Goal: Information Seeking & Learning: Learn about a topic

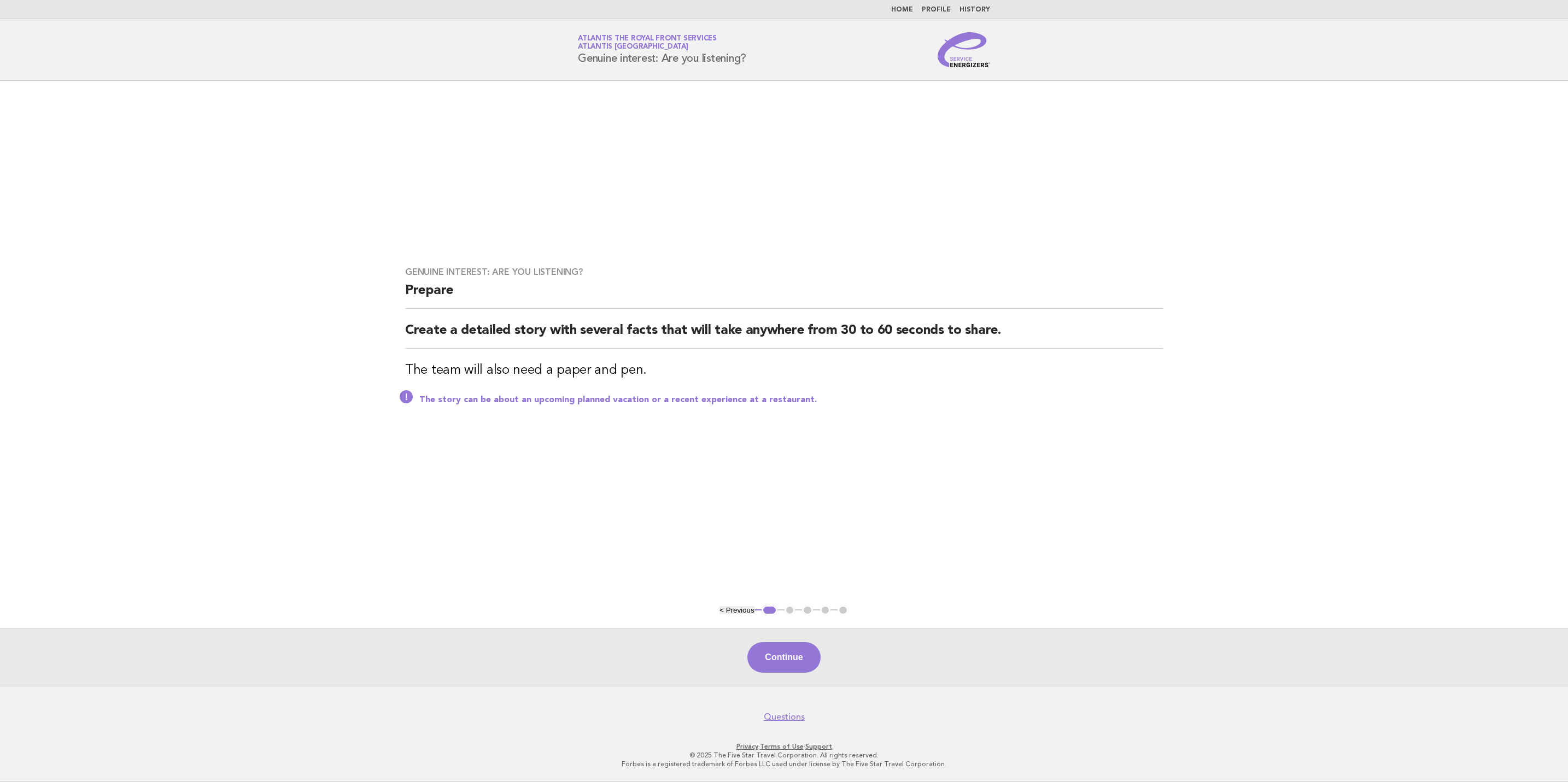
click at [901, 6] on link "Home" at bounding box center [902, 9] width 22 height 6
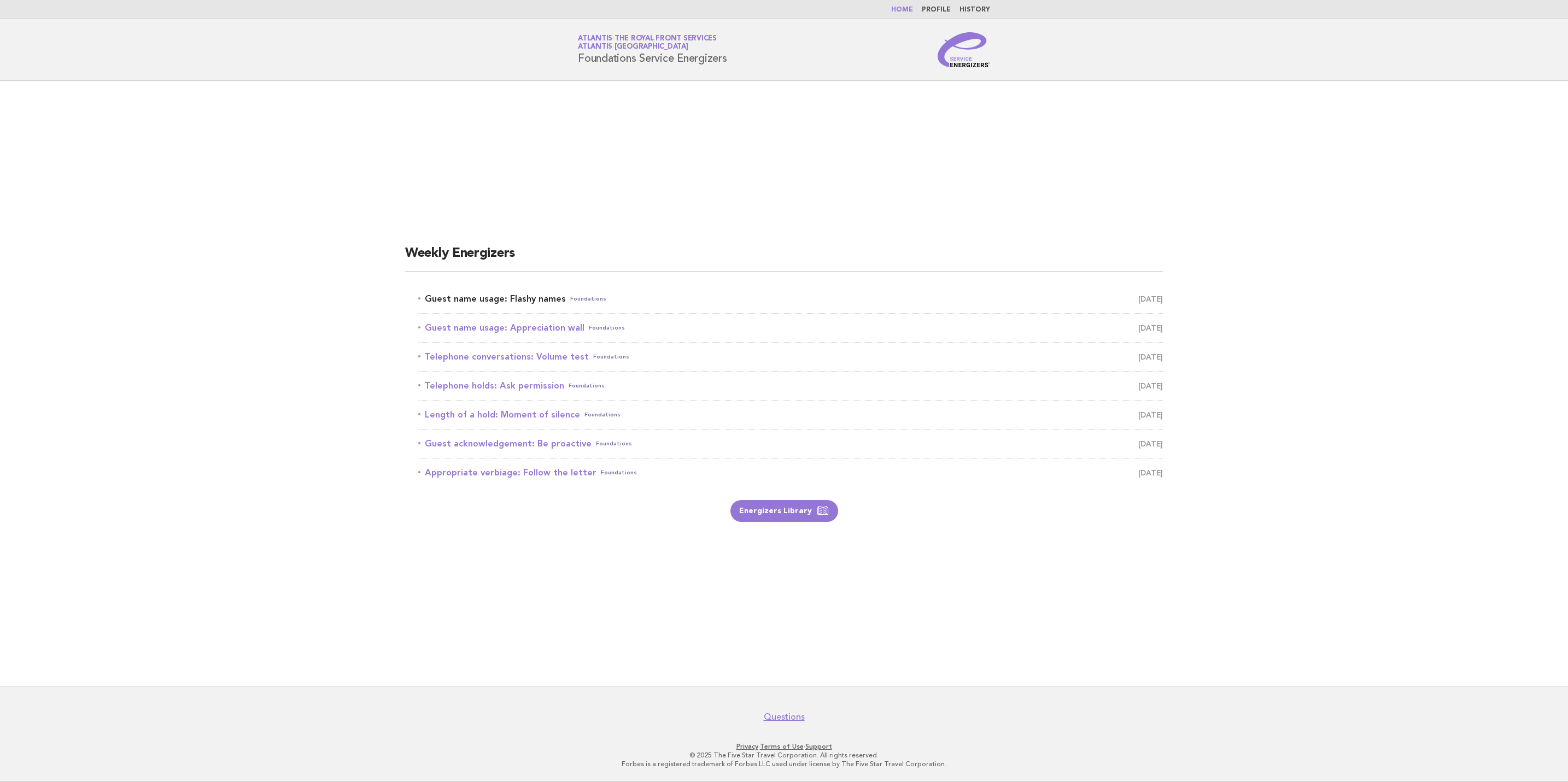
click at [541, 301] on link "Guest name usage: Flashy names Foundations [DATE]" at bounding box center [791, 299] width 745 height 16
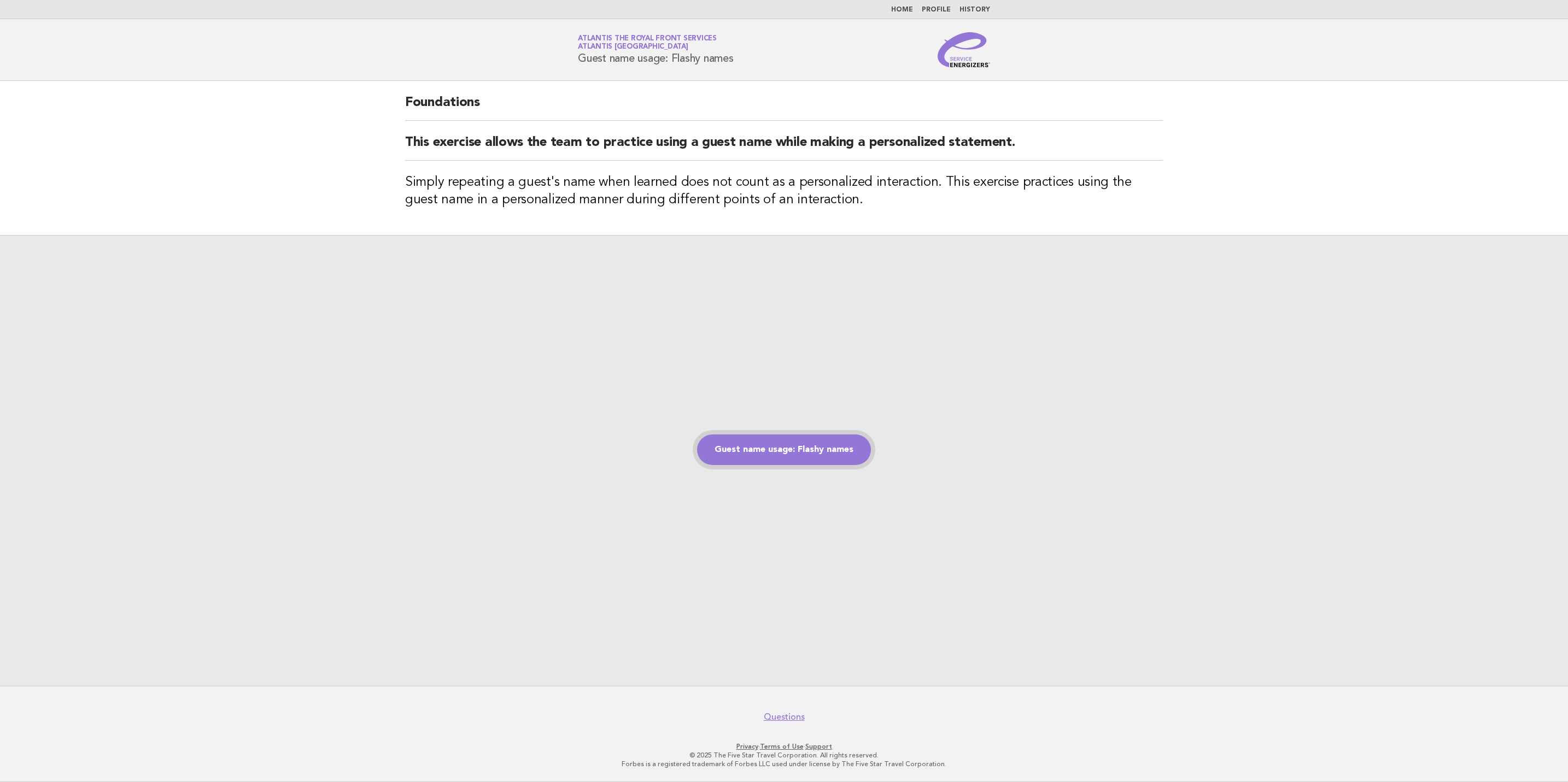
click at [820, 460] on link "Guest name usage: Flashy names" at bounding box center [784, 450] width 174 height 30
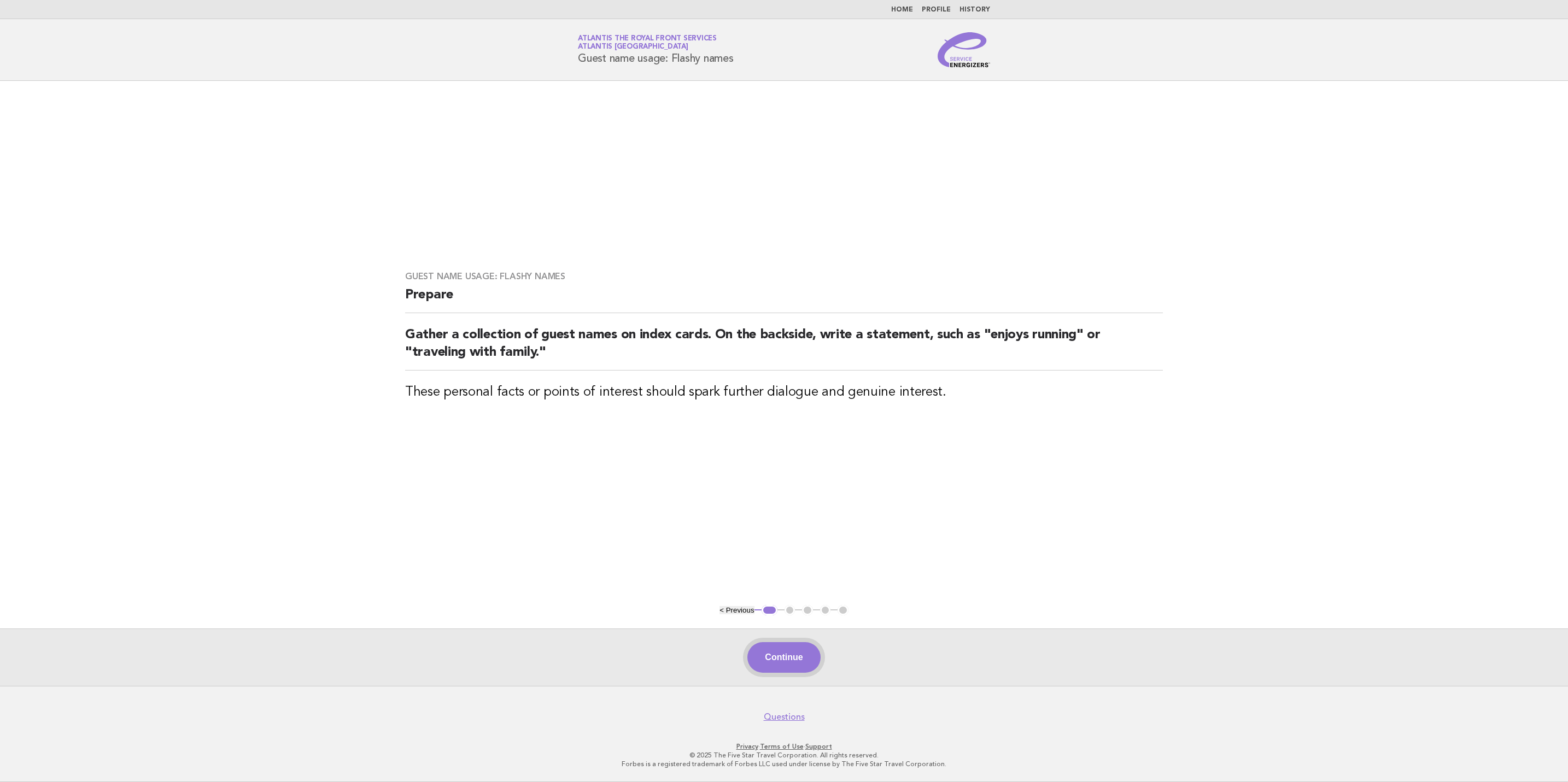
click at [755, 655] on button "Continue" at bounding box center [784, 657] width 73 height 30
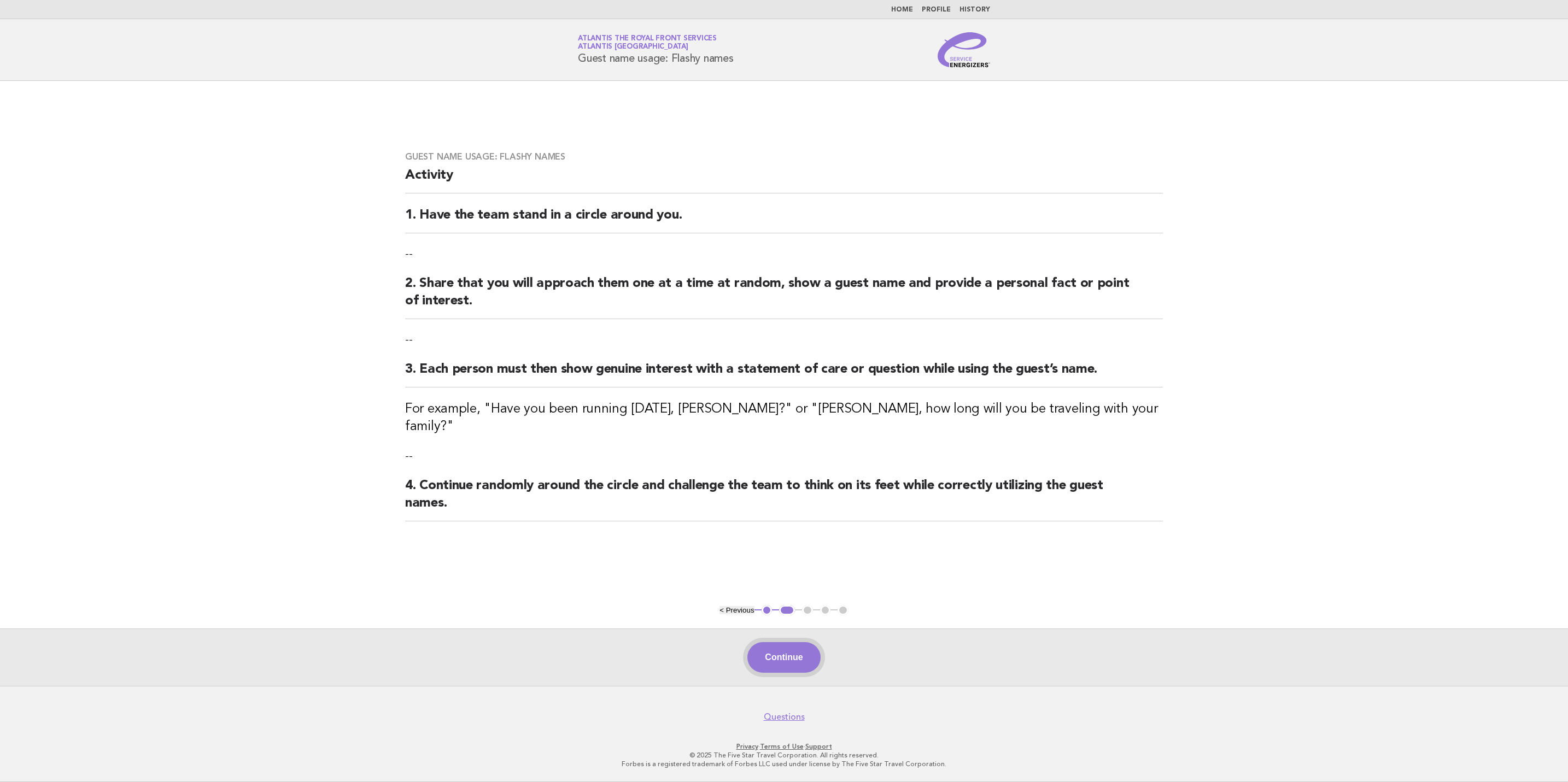
click at [798, 670] on button "Continue" at bounding box center [784, 657] width 73 height 30
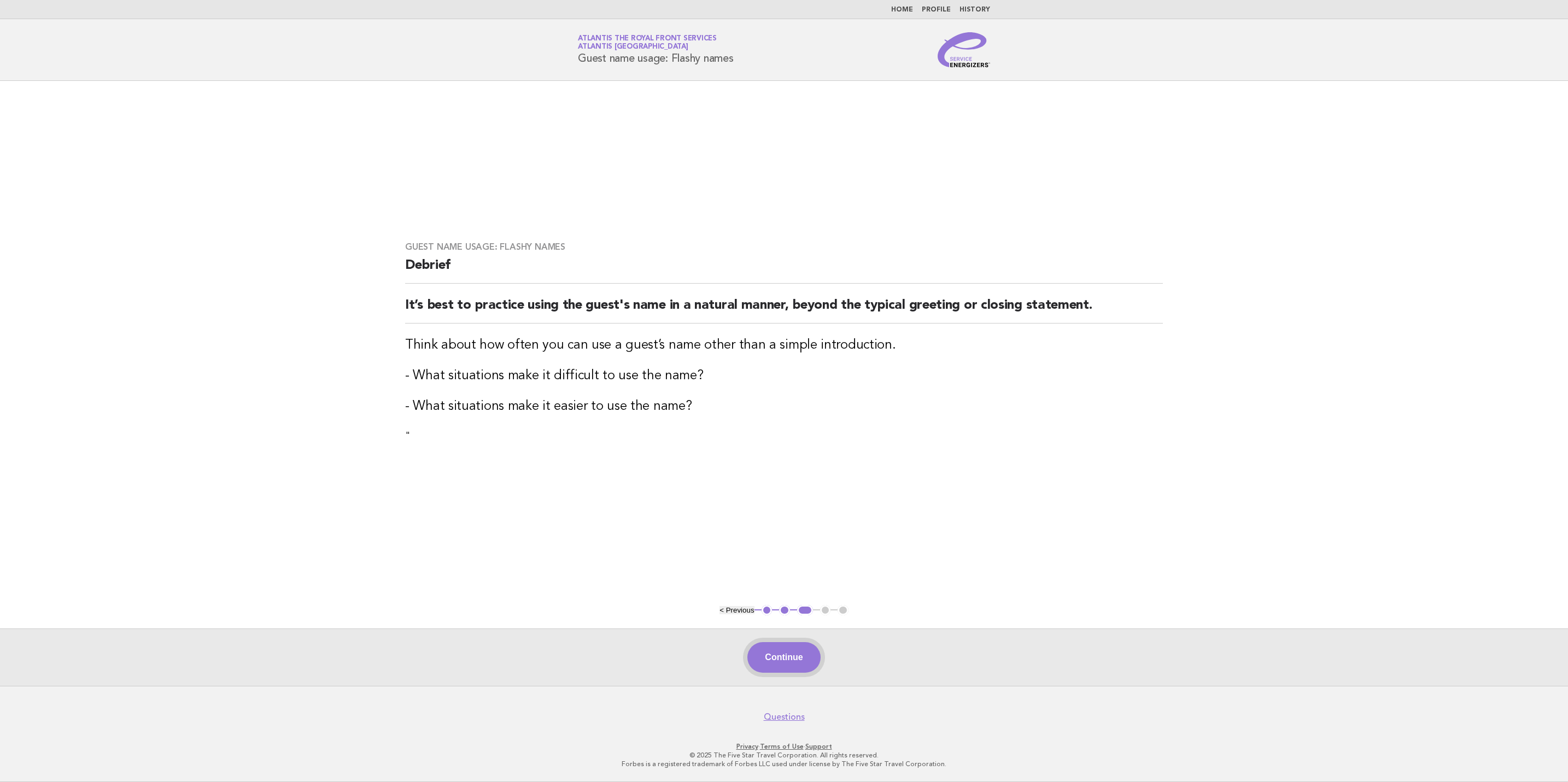
click at [752, 648] on button "Continue" at bounding box center [784, 657] width 73 height 30
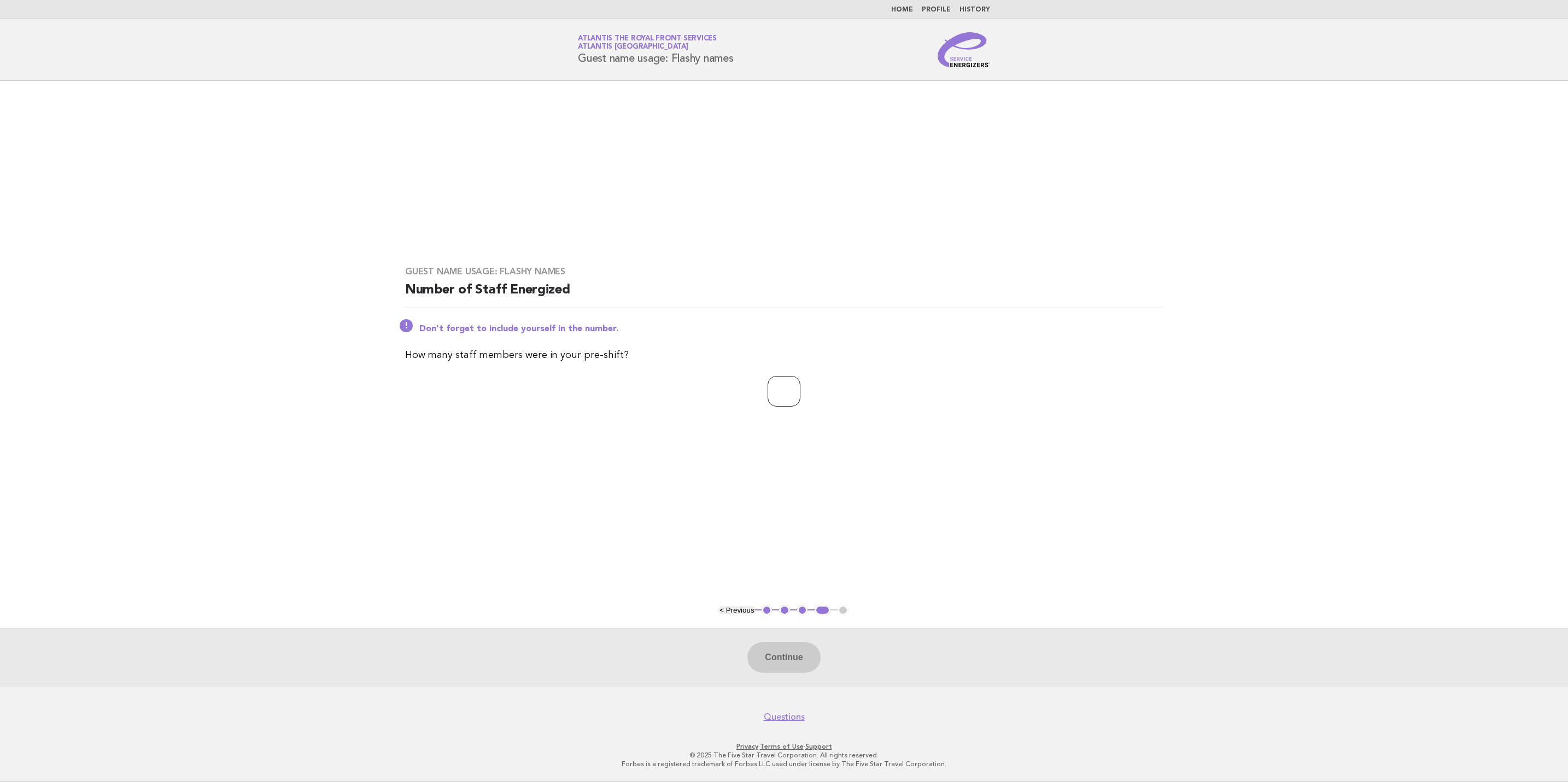
click at [767, 400] on input "number" at bounding box center [784, 391] width 33 height 30
type input "*"
click at [783, 670] on button "Continue" at bounding box center [784, 657] width 73 height 30
